Goal: Find specific page/section

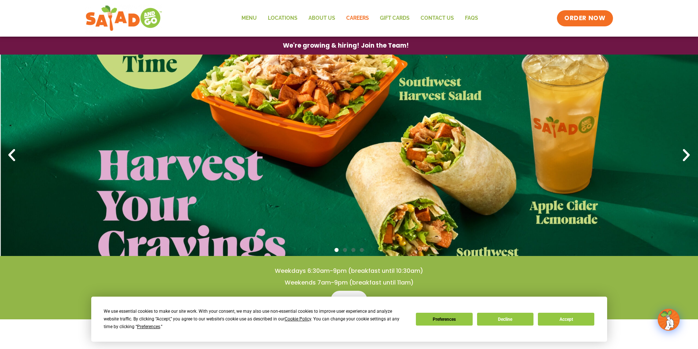
click at [366, 21] on link "Careers" at bounding box center [358, 18] width 34 height 17
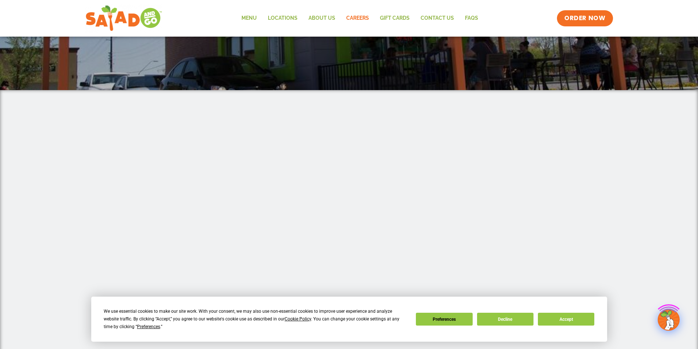
scroll to position [147, 0]
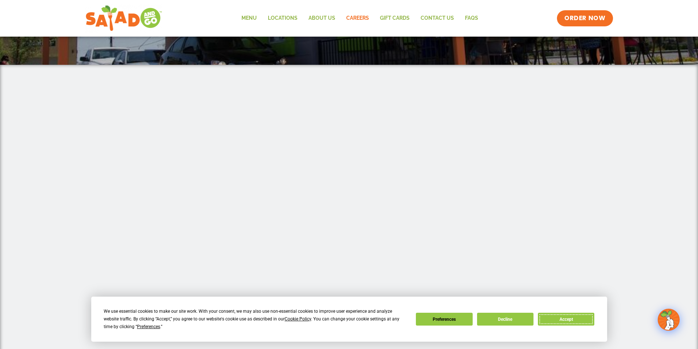
click at [549, 317] on button "Accept" at bounding box center [566, 319] width 56 height 13
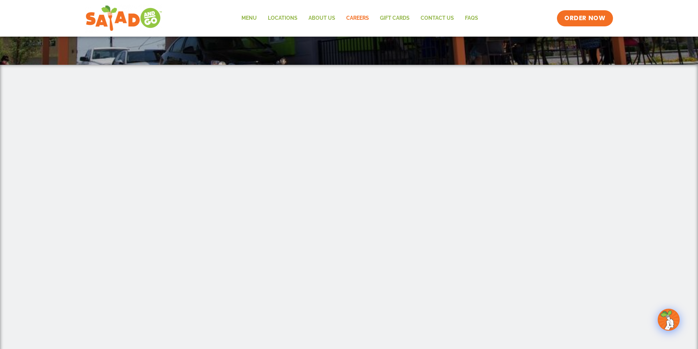
drag, startPoint x: 284, startPoint y: 94, endPoint x: 114, endPoint y: 203, distance: 201.7
click at [114, 203] on div at bounding box center [349, 280] width 698 height 430
click at [86, 189] on div at bounding box center [349, 280] width 698 height 430
